Goal: Information Seeking & Learning: Learn about a topic

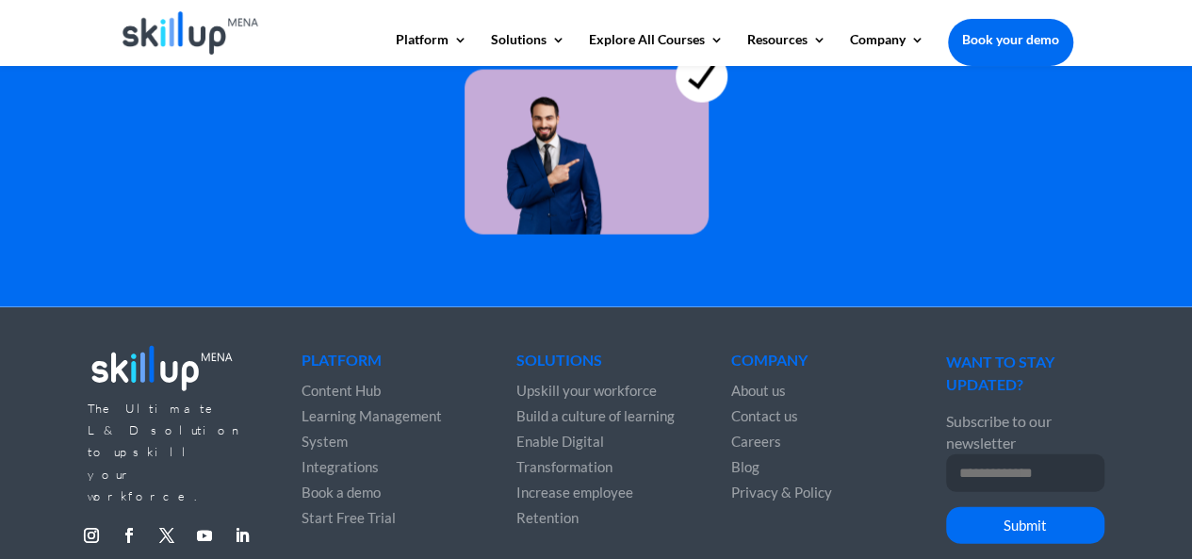
scroll to position [5573, 0]
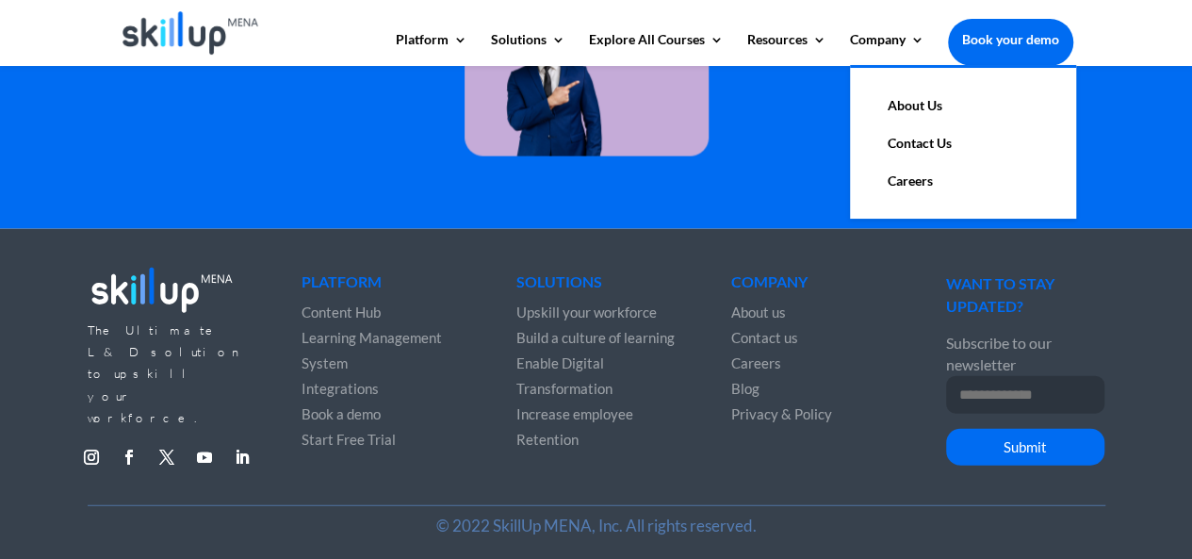
click at [886, 104] on link "About Us" at bounding box center [962, 106] width 188 height 38
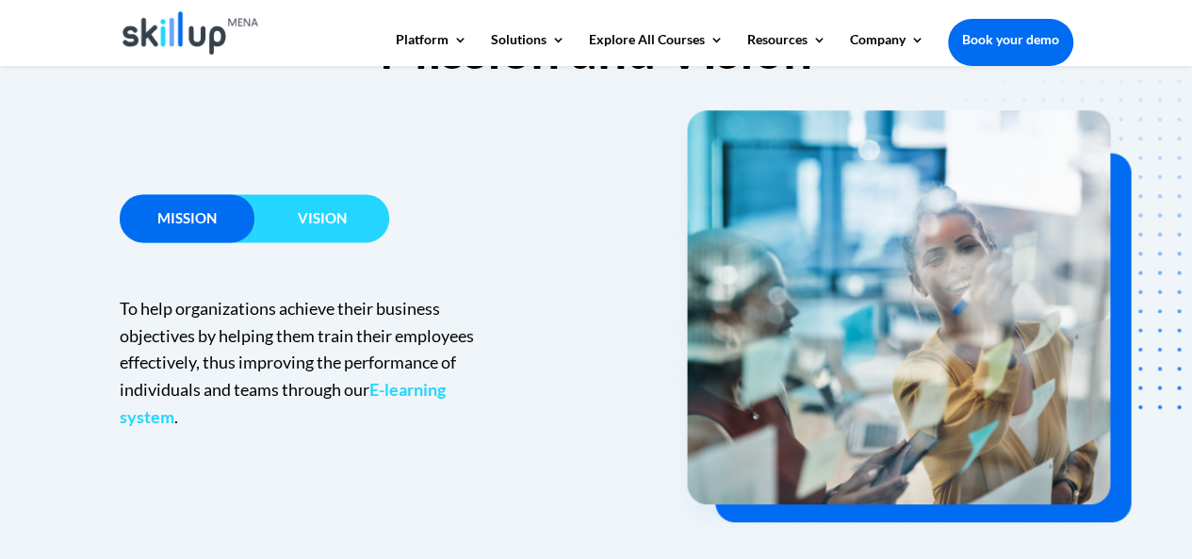
scroll to position [1301, 0]
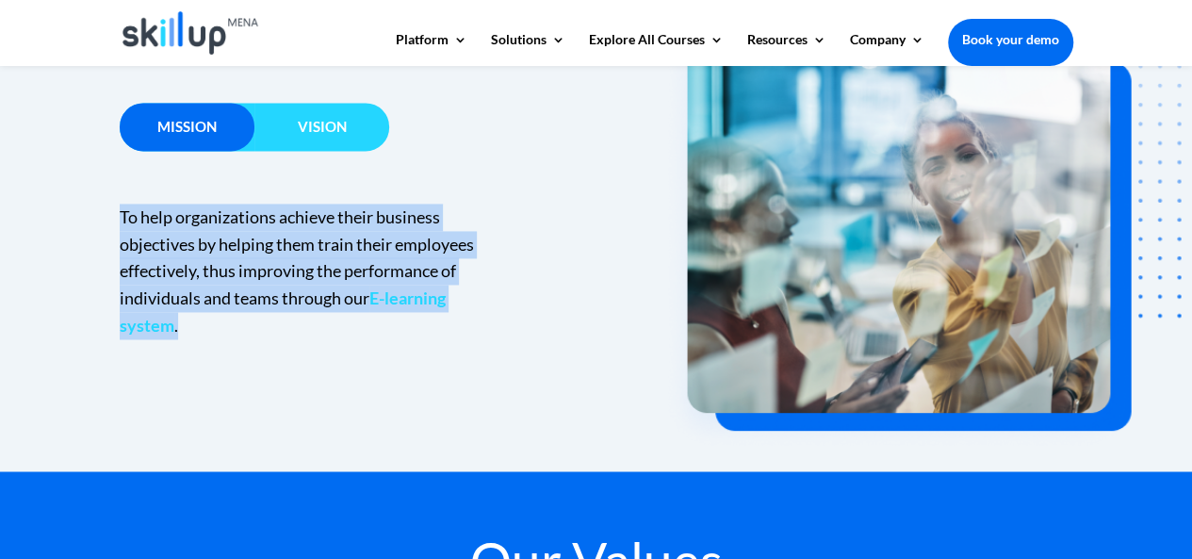
drag, startPoint x: 177, startPoint y: 325, endPoint x: 104, endPoint y: 211, distance: 135.6
click at [104, 211] on div "Mission Vision To help organizations achieve their business objectives by helpi…" at bounding box center [596, 230] width 1192 height 481
copy p "To help organizations achieve their business objectives by helping them train t…"
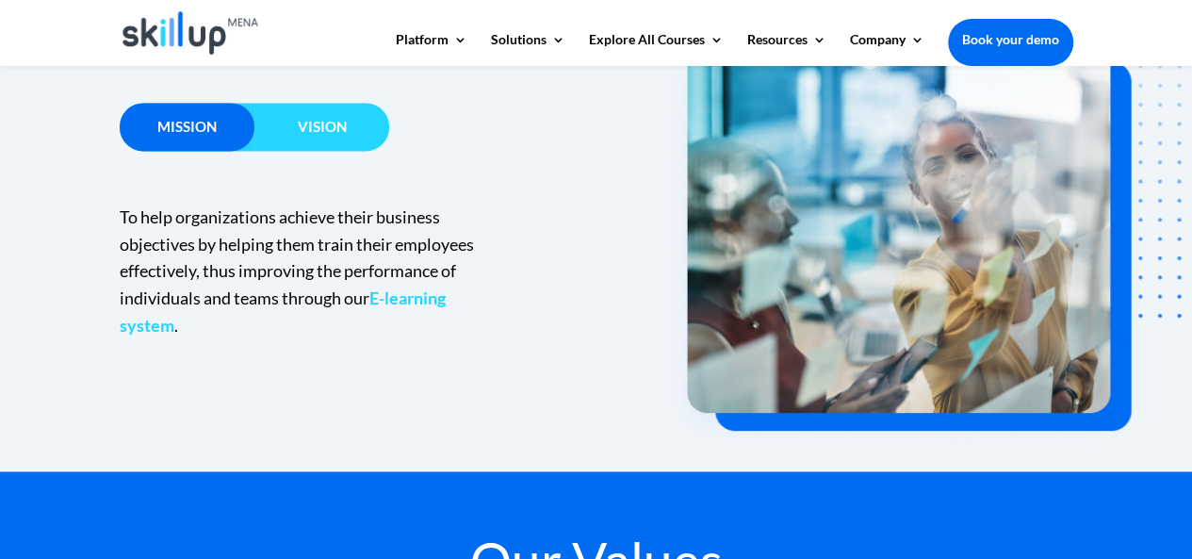
click at [296, 136] on h3 "Vision" at bounding box center [321, 132] width 135 height 24
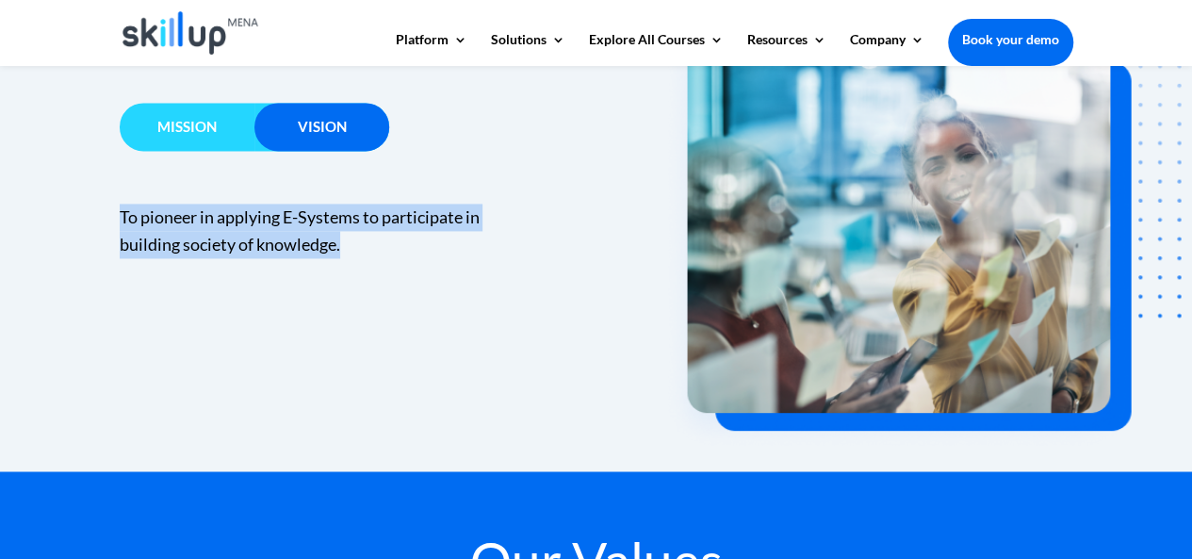
drag, startPoint x: 341, startPoint y: 246, endPoint x: 122, endPoint y: 210, distance: 221.4
click at [122, 210] on span "To pioneer in applying E-Systems to participate in building society of knowledg…" at bounding box center [300, 230] width 360 height 48
copy span "To pioneer in applying E-Systems to participate in building society of knowledg…"
